Goal: Transaction & Acquisition: Subscribe to service/newsletter

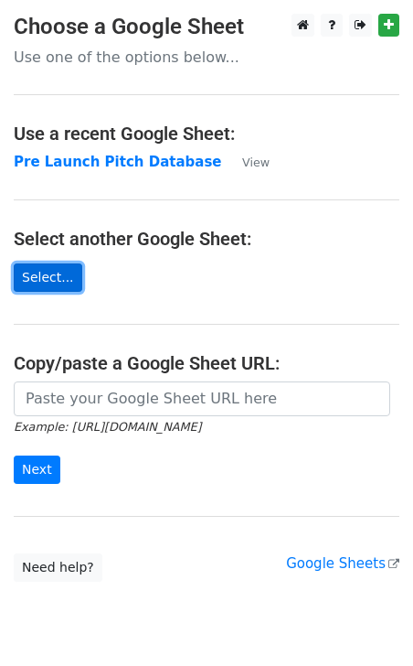
click at [44, 275] on link "Select..." at bounding box center [48, 277] width 69 height 28
click at [55, 272] on link "Select..." at bounding box center [48, 277] width 69 height 28
click at [49, 264] on link "Select..." at bounding box center [48, 277] width 69 height 28
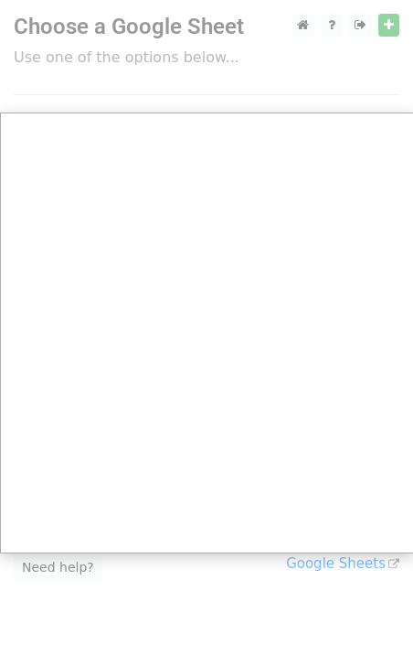
scroll to position [62, 0]
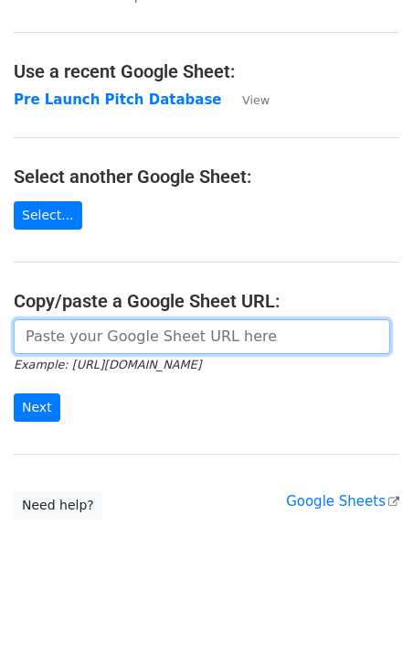
click at [187, 335] on input "url" at bounding box center [202, 336] width 377 height 35
paste input "https://docs.google.com/spreadsheets/d/1imA0KWYICAUyHjFv3dDl-MBTl87Woind/edit?u…"
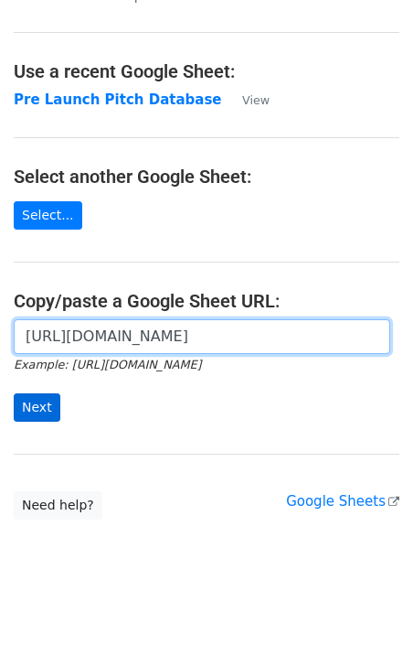
type input "https://docs.google.com/spreadsheets/d/1imA0KWYICAUyHjFv3dDl-MBTl87Woind/edit?u…"
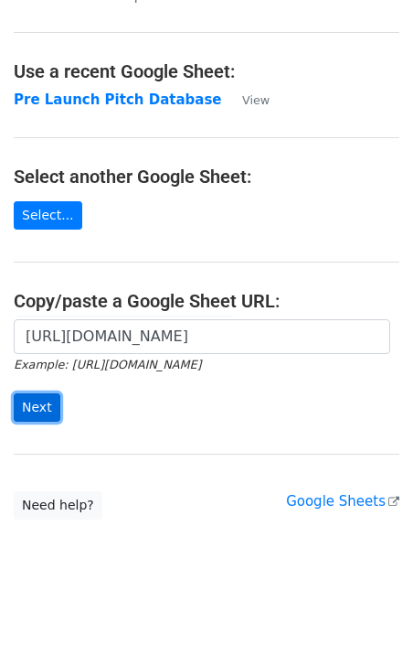
scroll to position [0, 0]
click at [38, 402] on input "Next" at bounding box center [37, 407] width 47 height 28
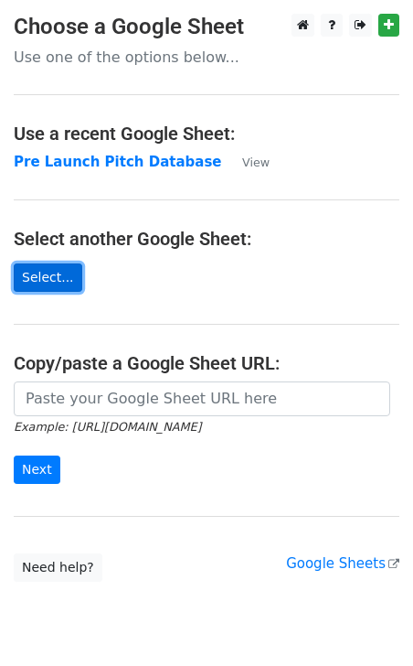
click at [57, 273] on link "Select..." at bounding box center [48, 277] width 69 height 28
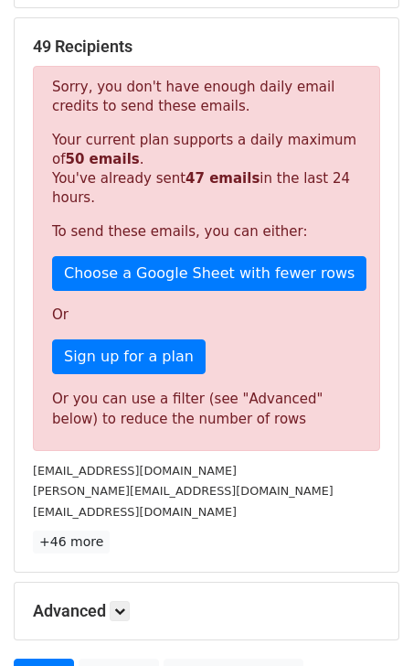
scroll to position [347, 0]
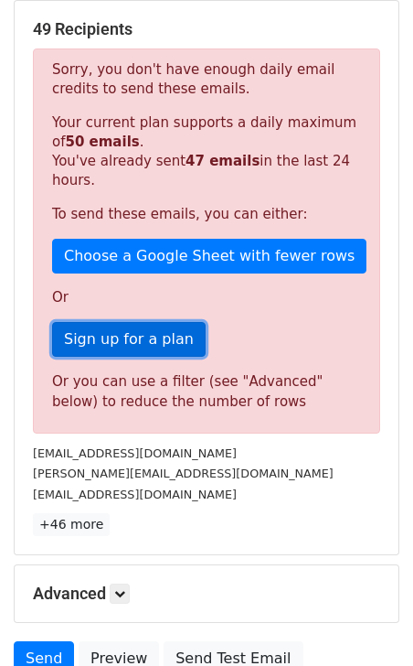
click at [152, 334] on link "Sign up for a plan" at bounding box center [129, 339] width 154 height 35
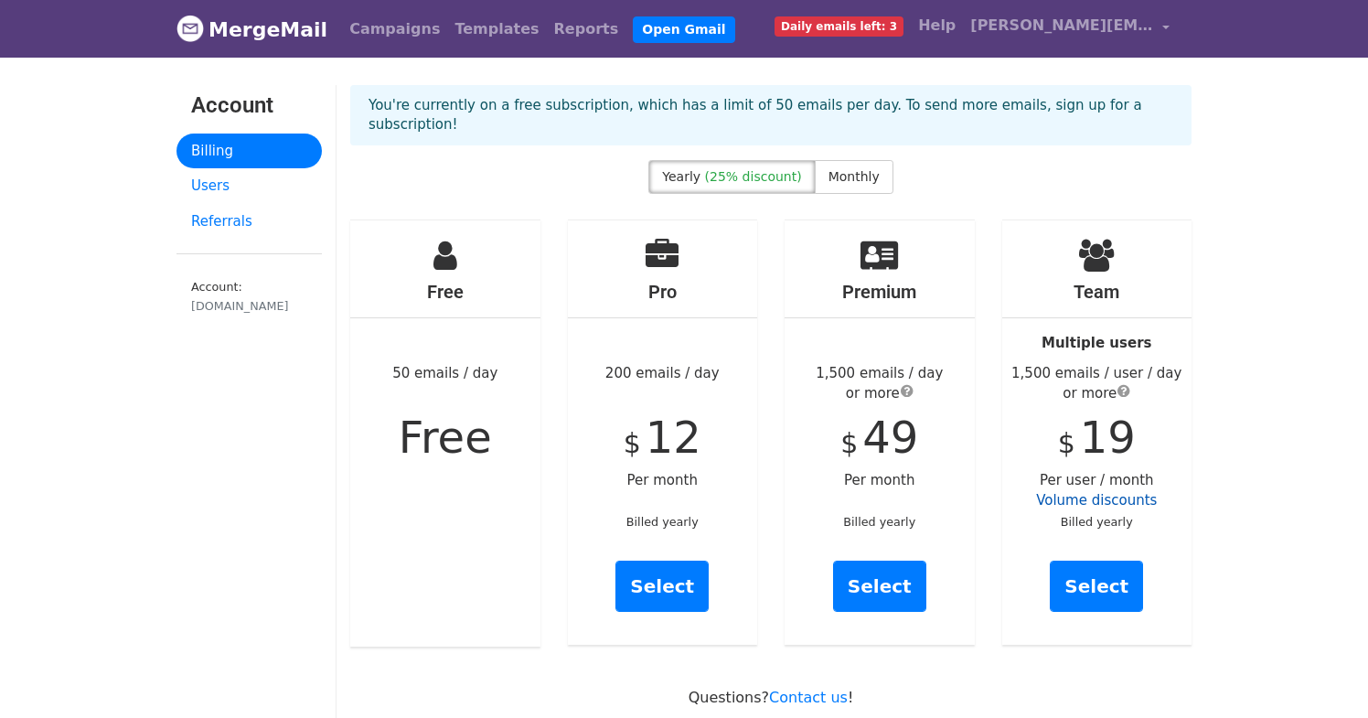
click at [1070, 492] on link "Volume discounts" at bounding box center [1096, 500] width 121 height 16
click at [1094, 571] on link "Select" at bounding box center [1096, 586] width 93 height 51
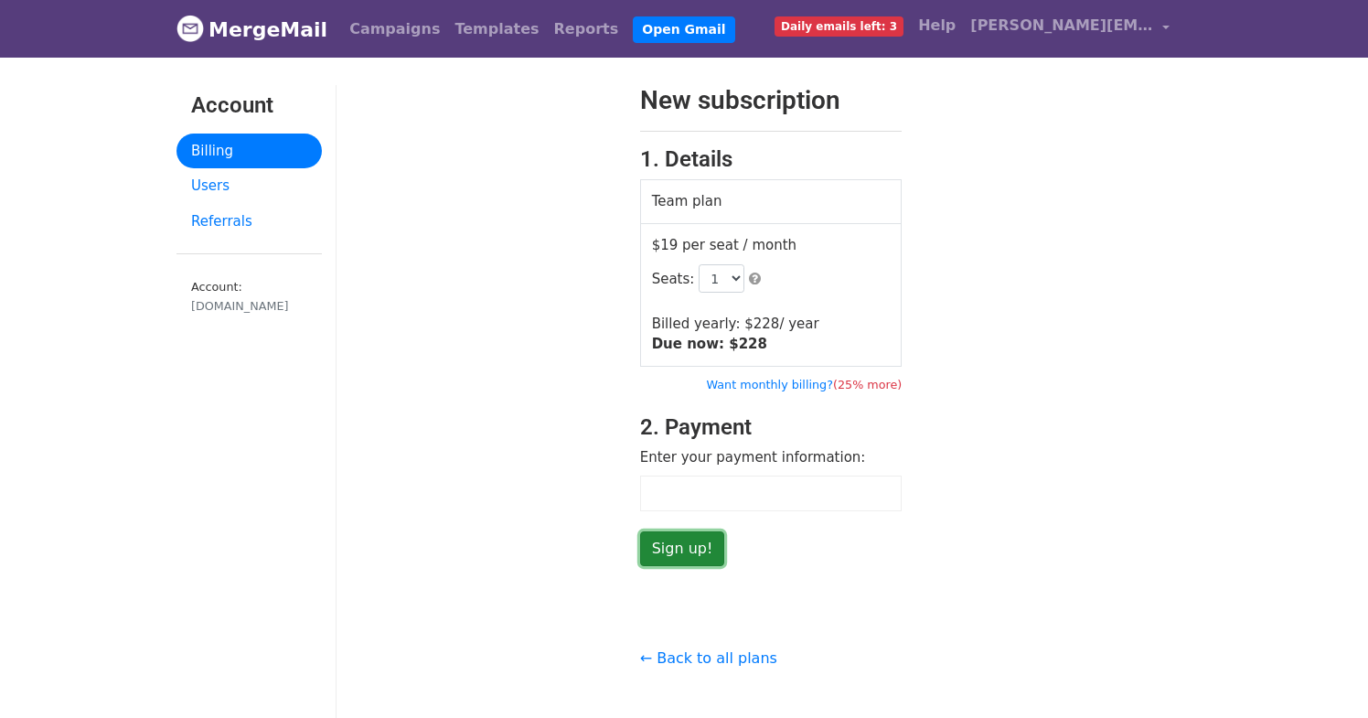
click at [680, 544] on input "Sign up!" at bounding box center [682, 548] width 85 height 35
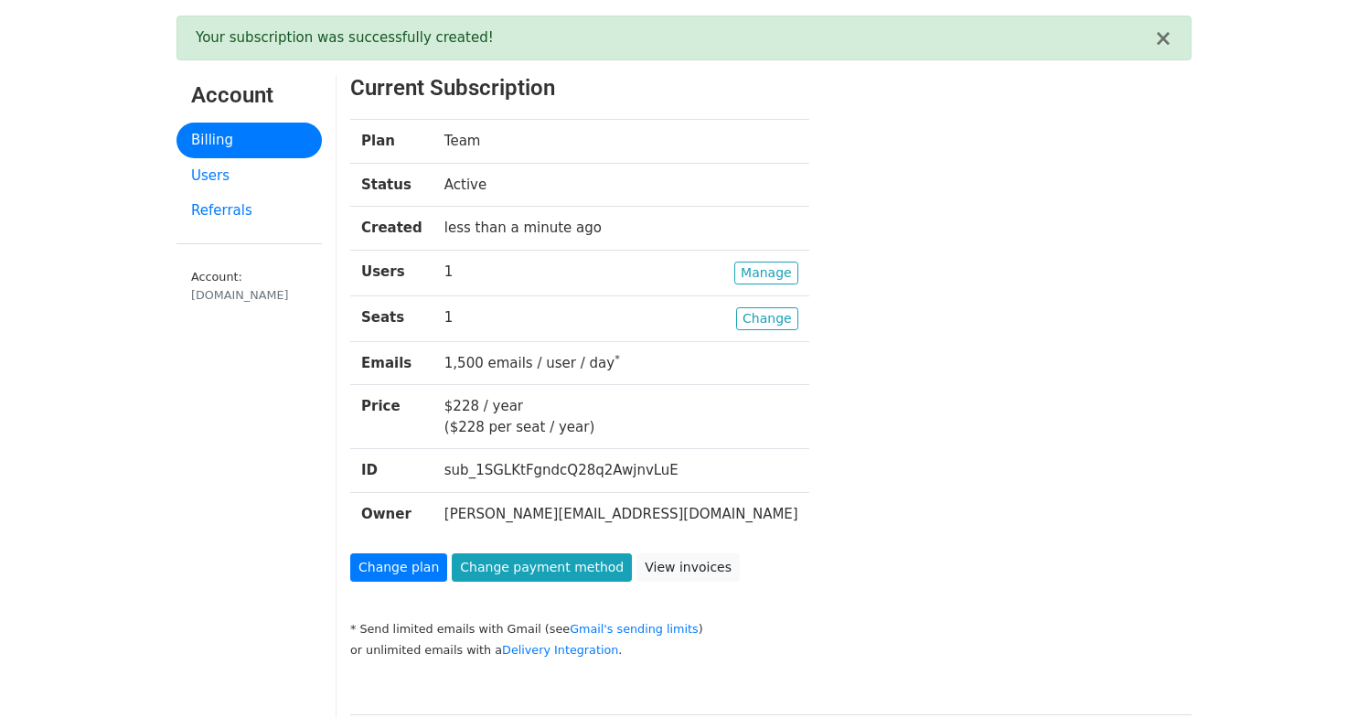
scroll to position [75, 0]
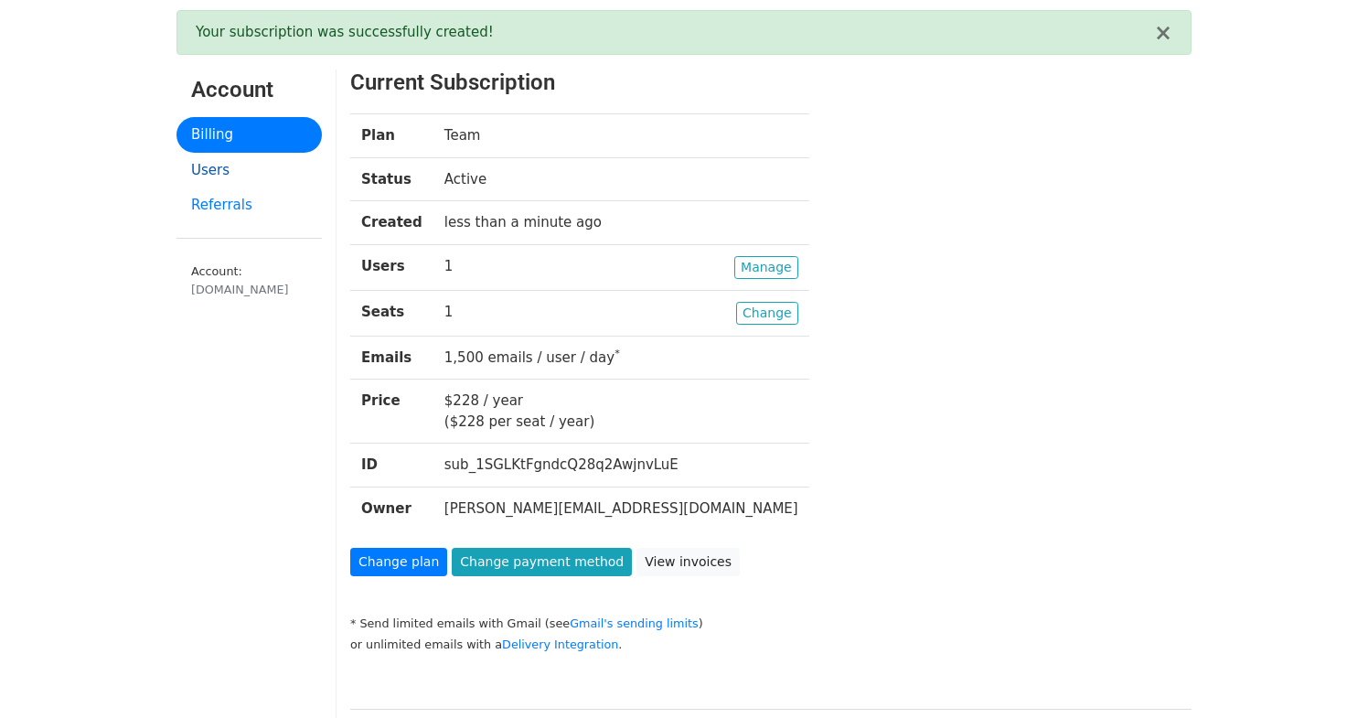
click at [210, 166] on link "Users" at bounding box center [248, 171] width 145 height 36
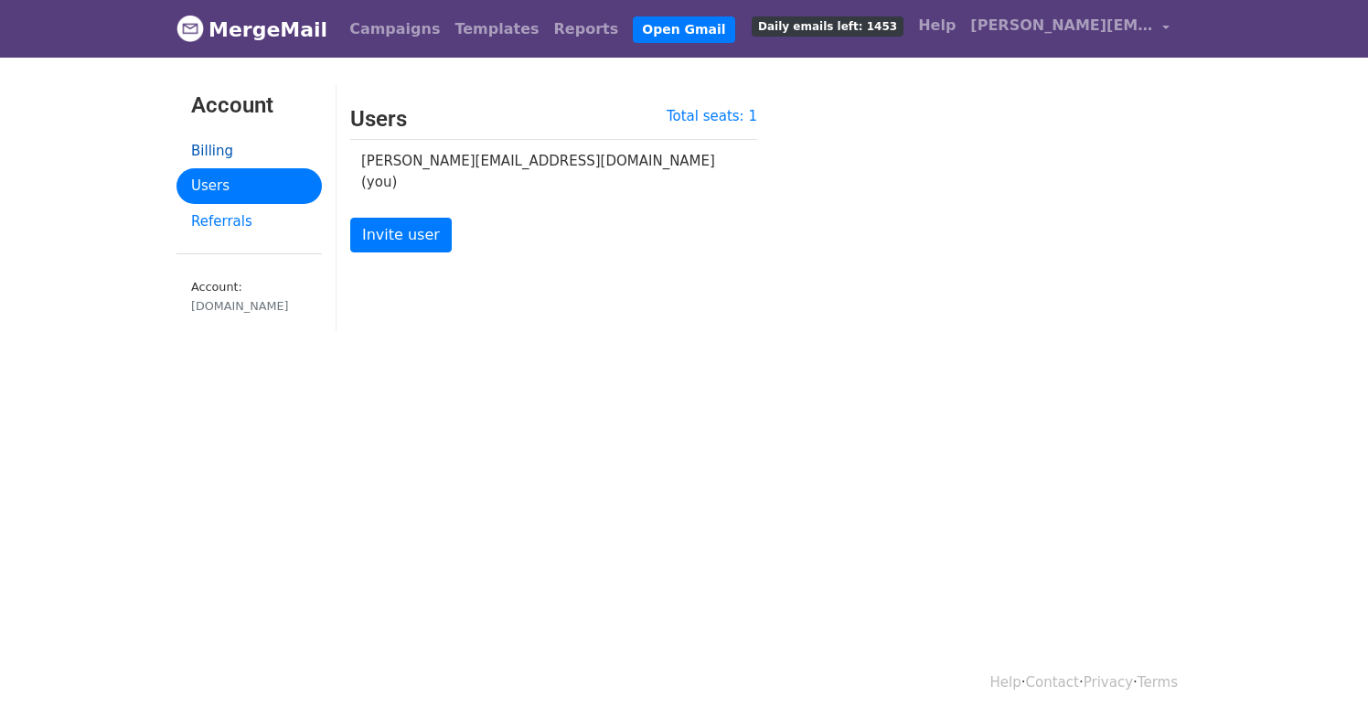
click at [202, 144] on link "Billing" at bounding box center [248, 151] width 145 height 36
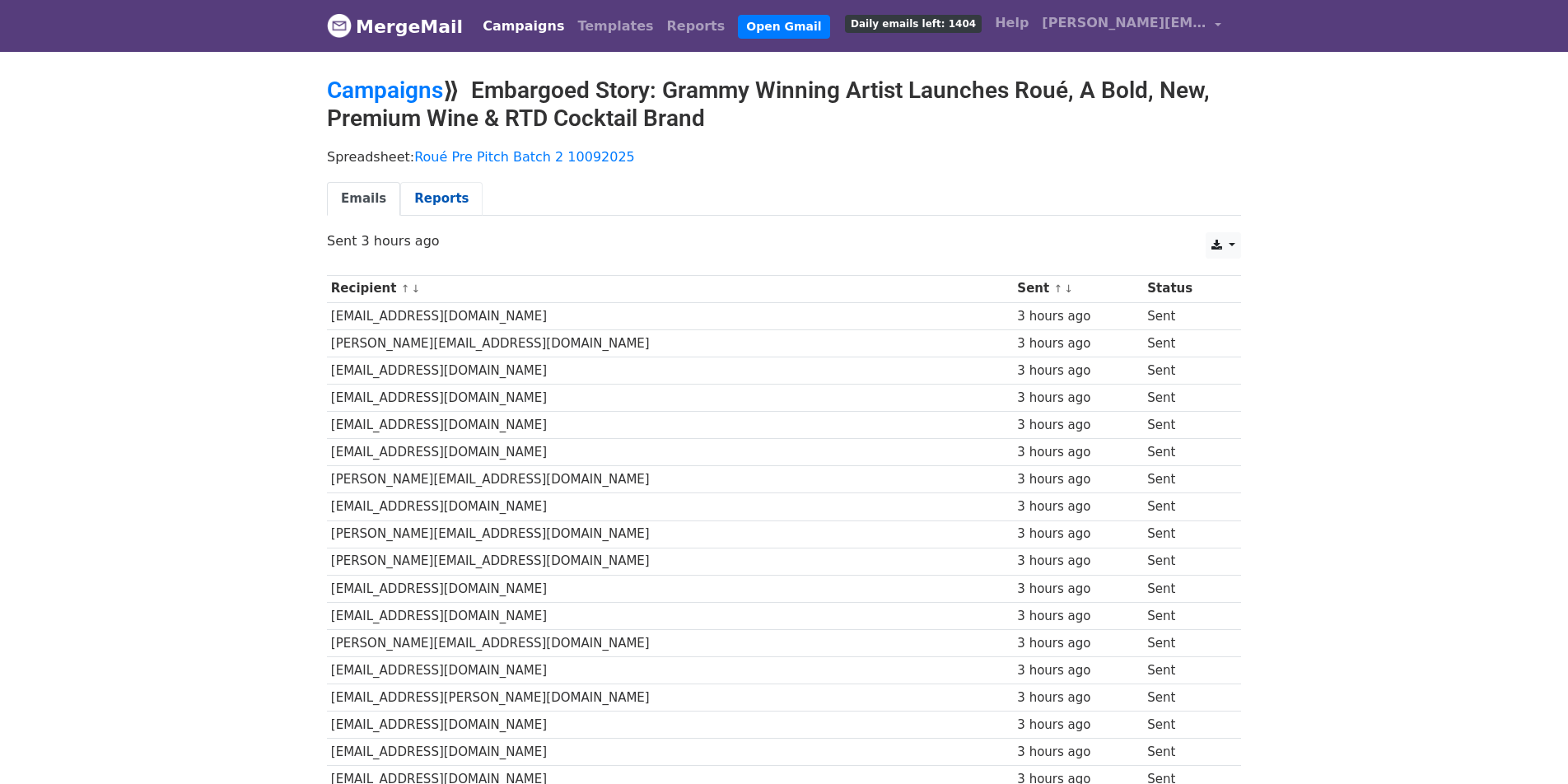
click at [434, 198] on link "Reports" at bounding box center [440, 198] width 82 height 33
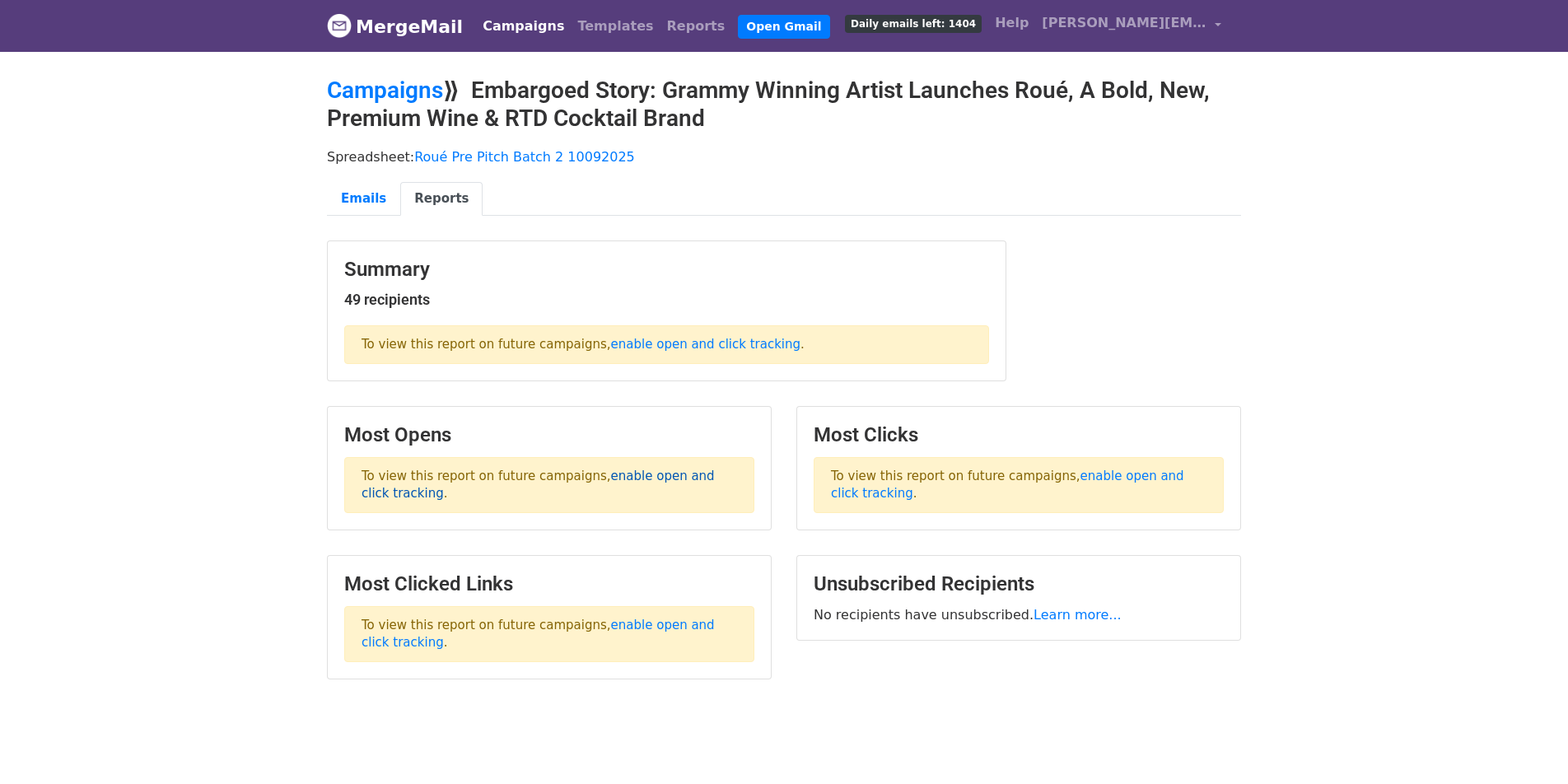
scroll to position [44, 0]
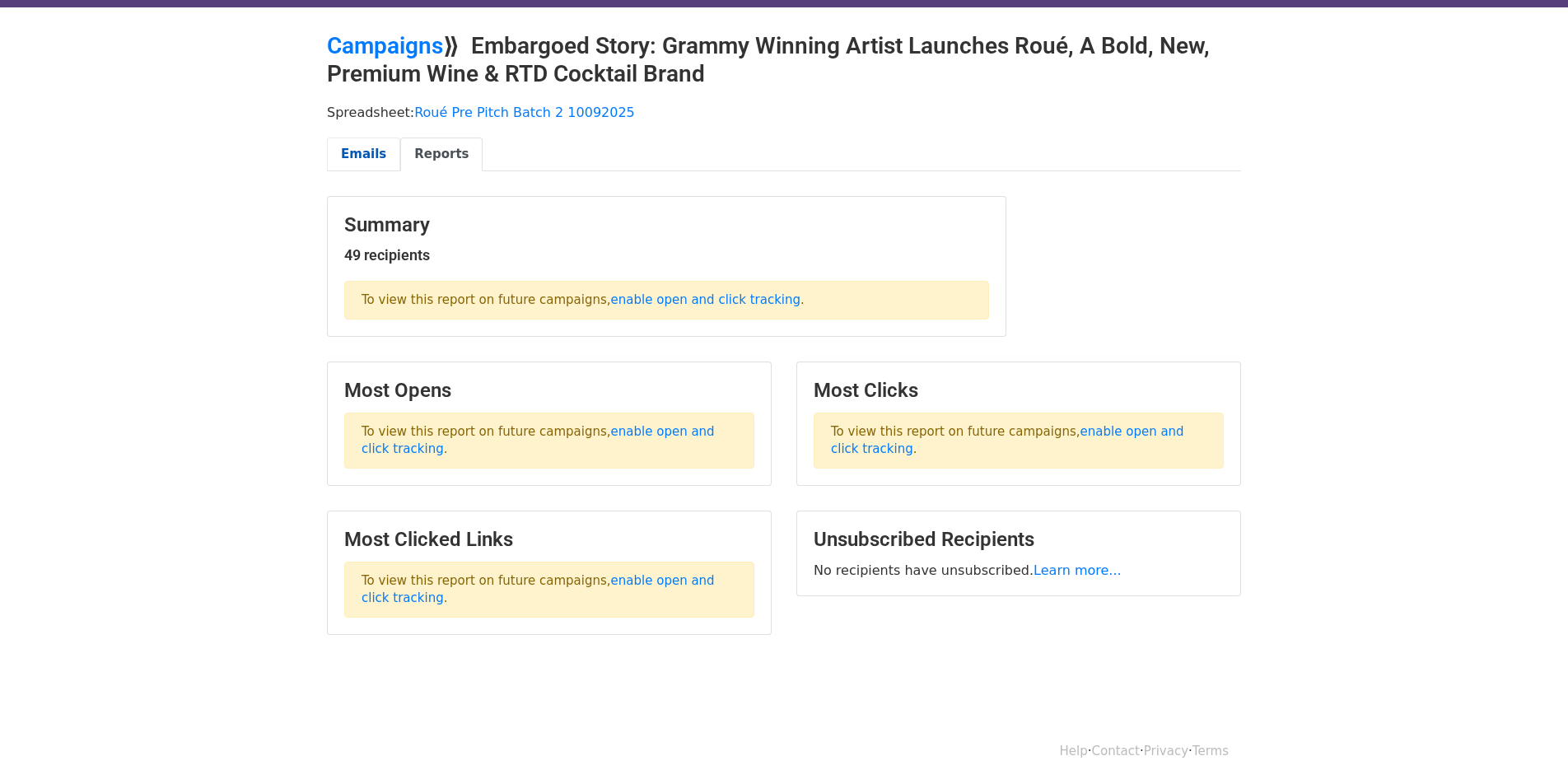
click at [348, 150] on link "Emails" at bounding box center [363, 154] width 73 height 33
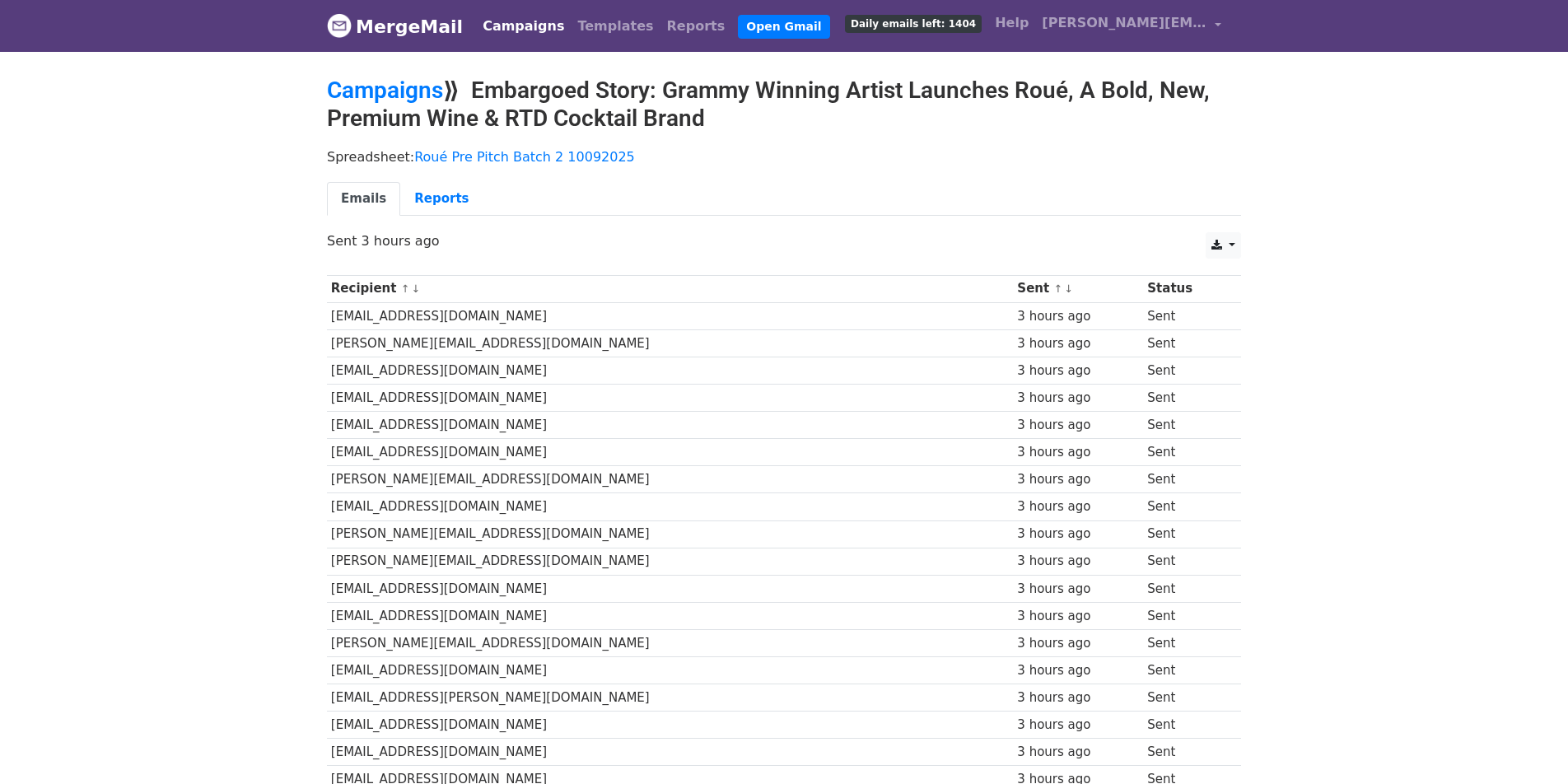
click at [496, 28] on link "Campaigns" at bounding box center [523, 26] width 95 height 33
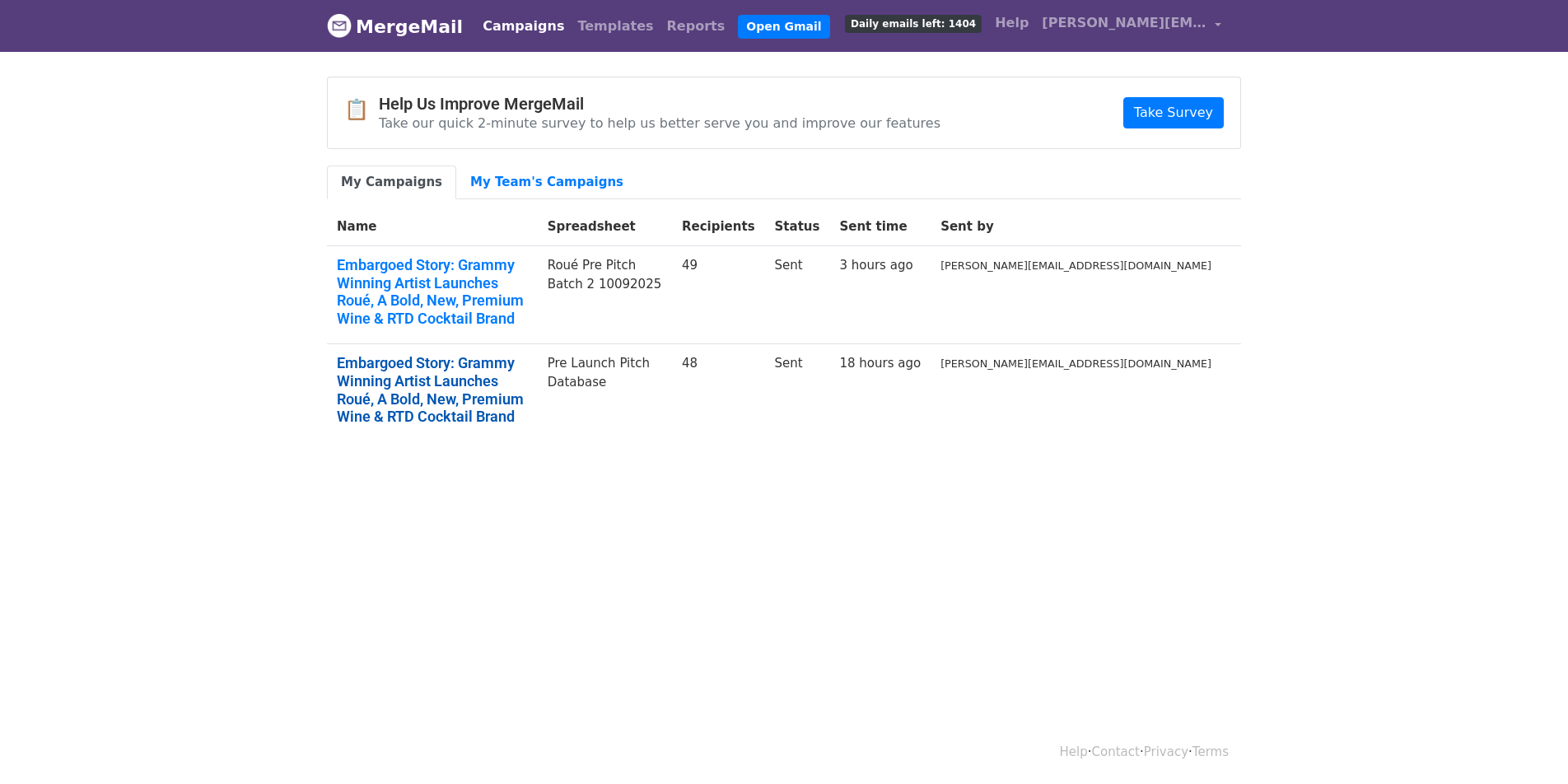
click at [528, 357] on link "Embargoed Story: Grammy Winning Artist Launches Roué, A Bold, New, Premium Wine…" at bounding box center [432, 389] width 191 height 71
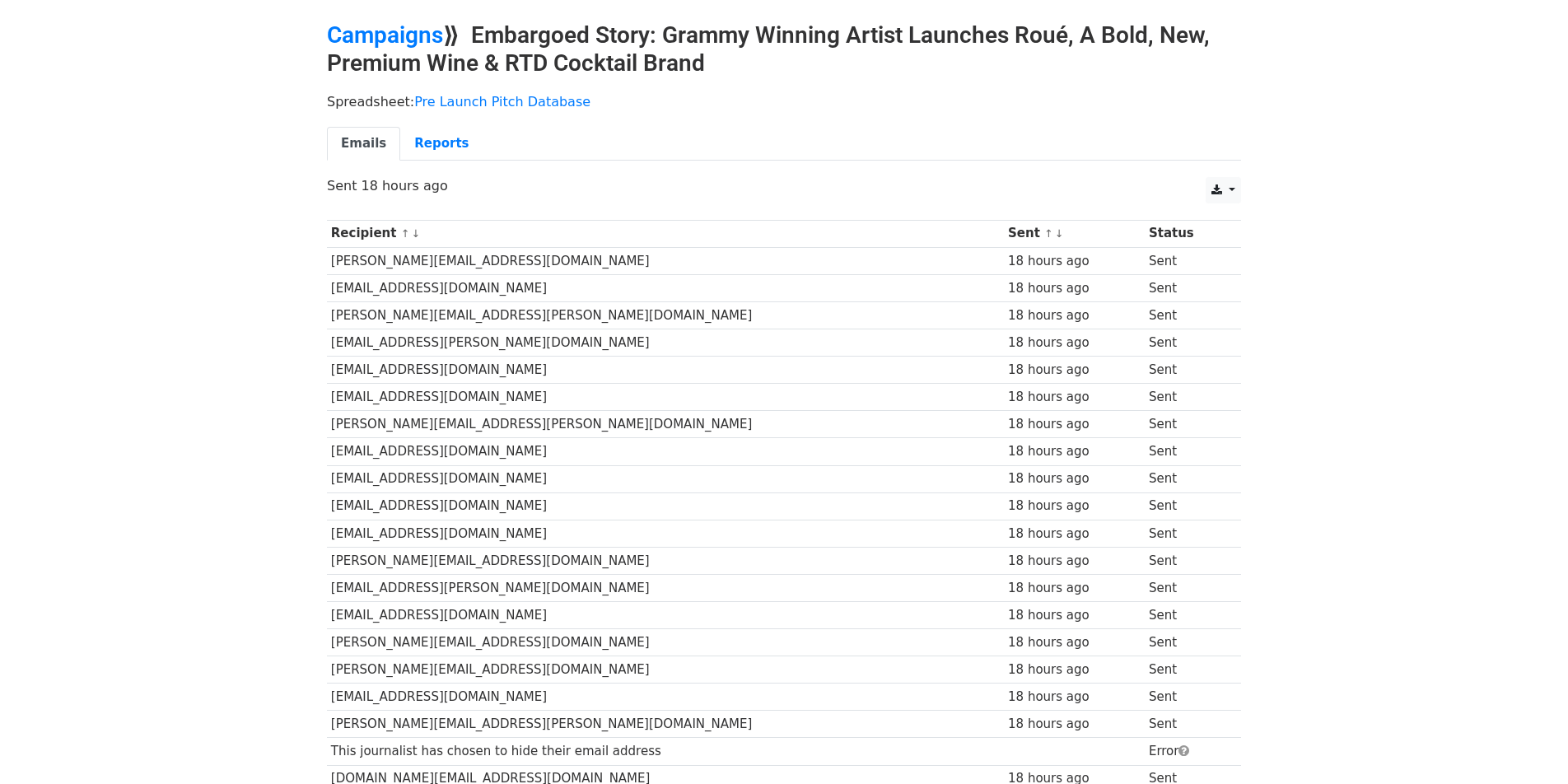
scroll to position [57, 0]
